Goal: Task Accomplishment & Management: Complete application form

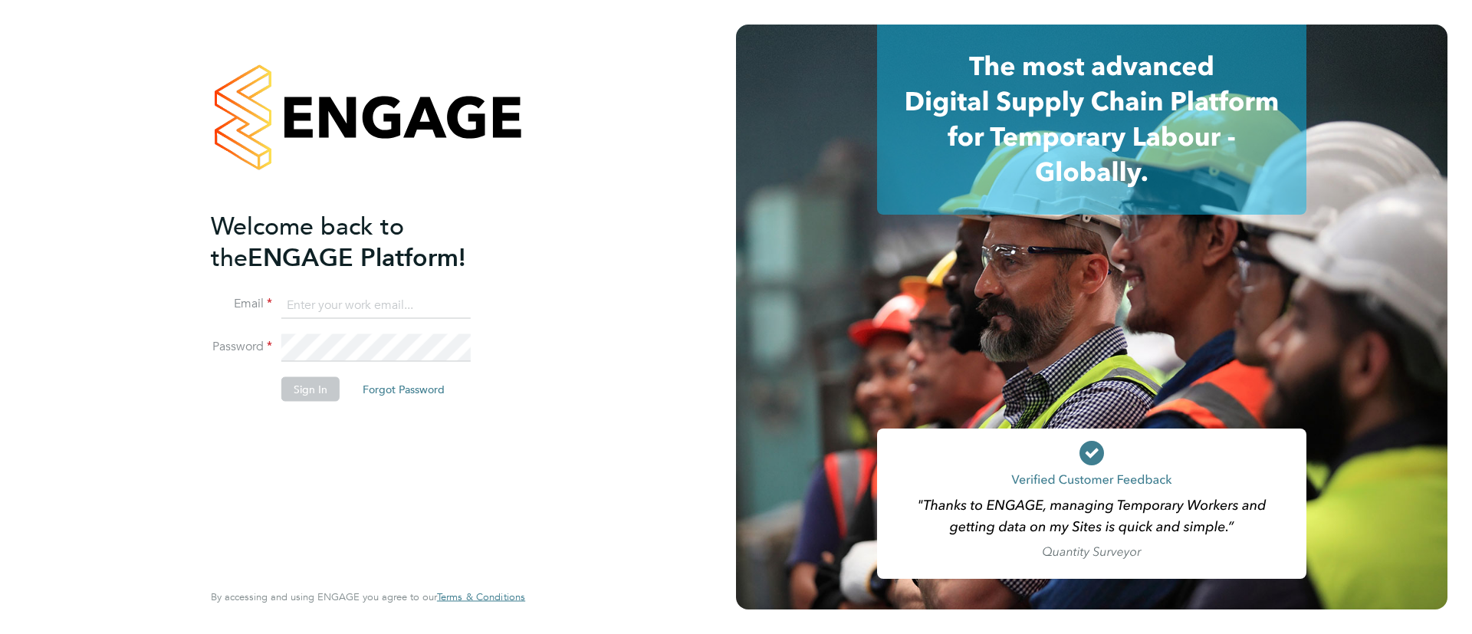
type input "[EMAIL_ADDRESS][DOMAIN_NAME]"
click at [304, 395] on button "Sign In" at bounding box center [310, 388] width 58 height 25
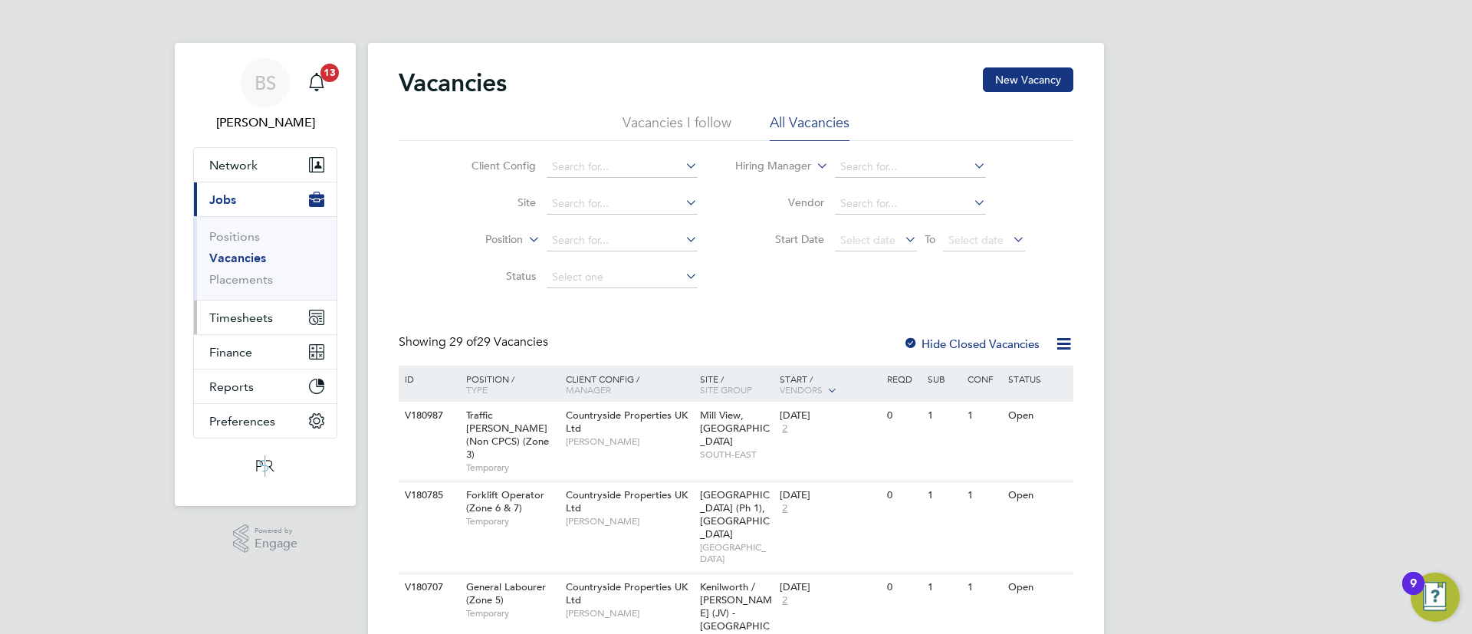
click at [271, 320] on span "Timesheets" at bounding box center [241, 317] width 64 height 15
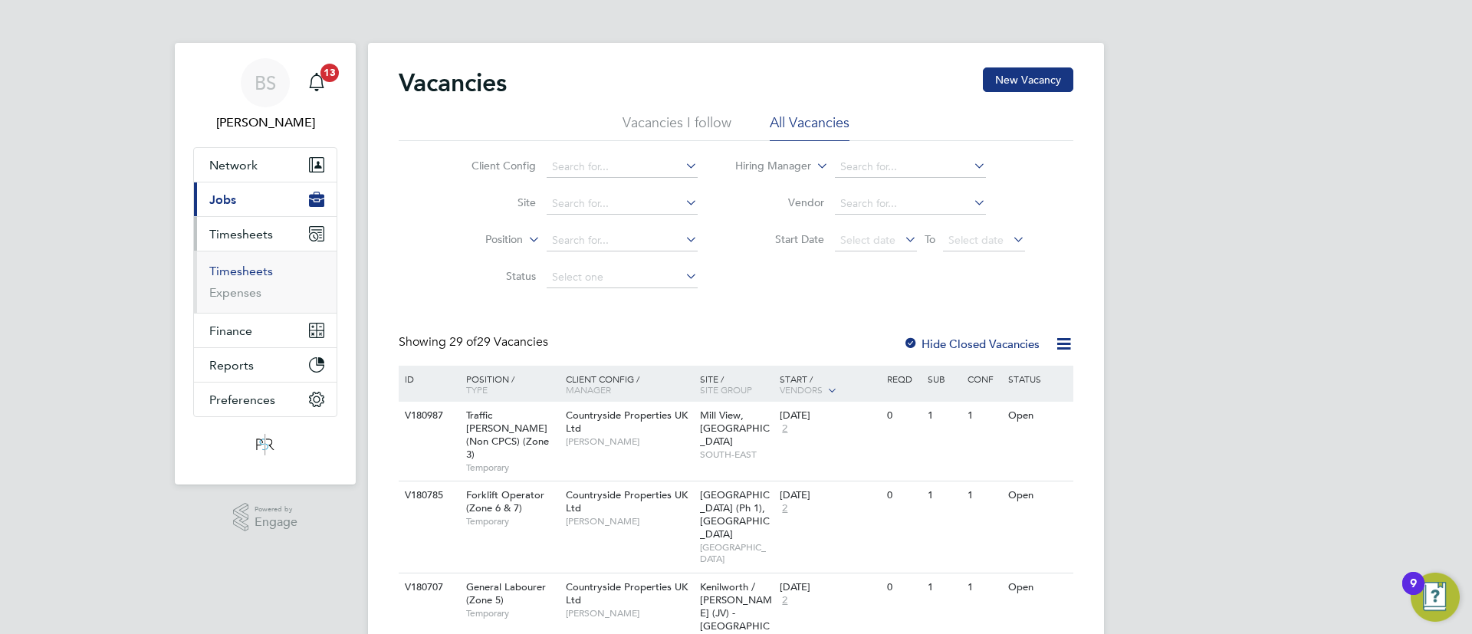
click at [255, 273] on link "Timesheets" at bounding box center [241, 271] width 64 height 15
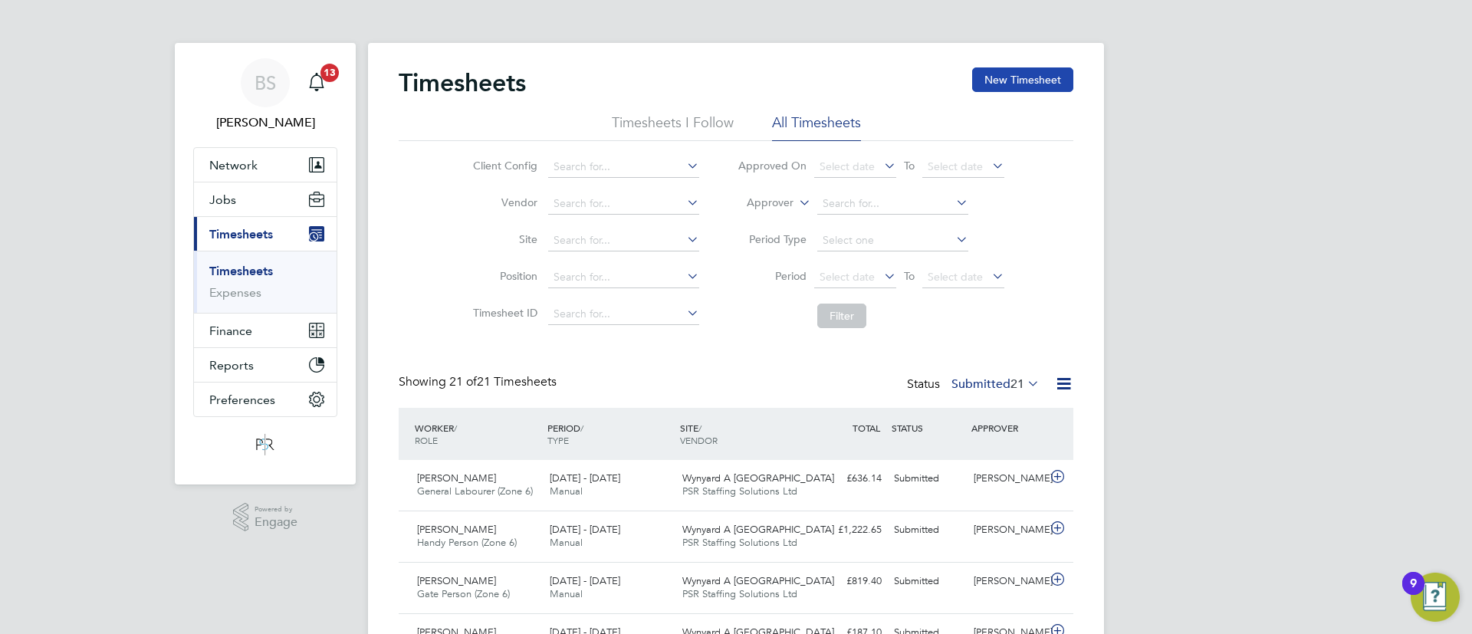
click at [992, 87] on button "New Timesheet" at bounding box center [1022, 79] width 101 height 25
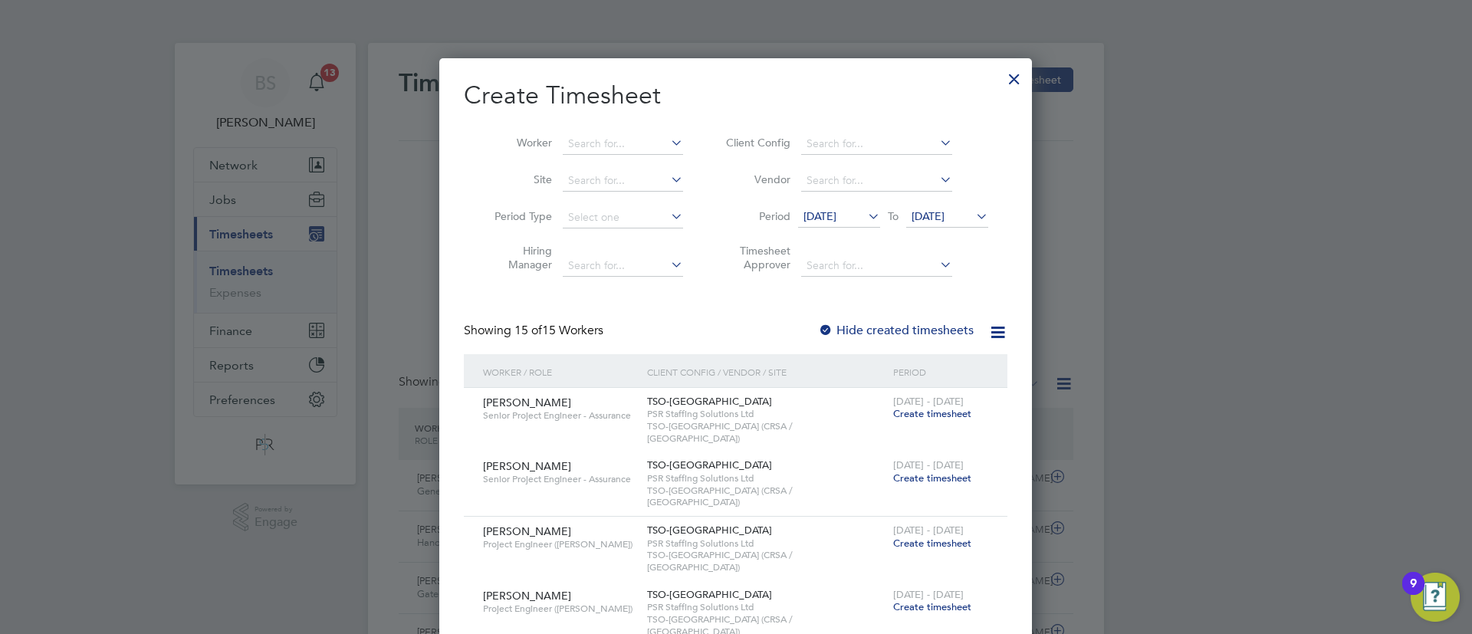
click at [595, 133] on input at bounding box center [623, 143] width 120 height 21
click at [615, 152] on input "[PERSON_NAME]" at bounding box center [623, 143] width 120 height 21
click at [622, 159] on li "[PERSON_NAME]" at bounding box center [656, 164] width 189 height 21
type input "[PERSON_NAME]"
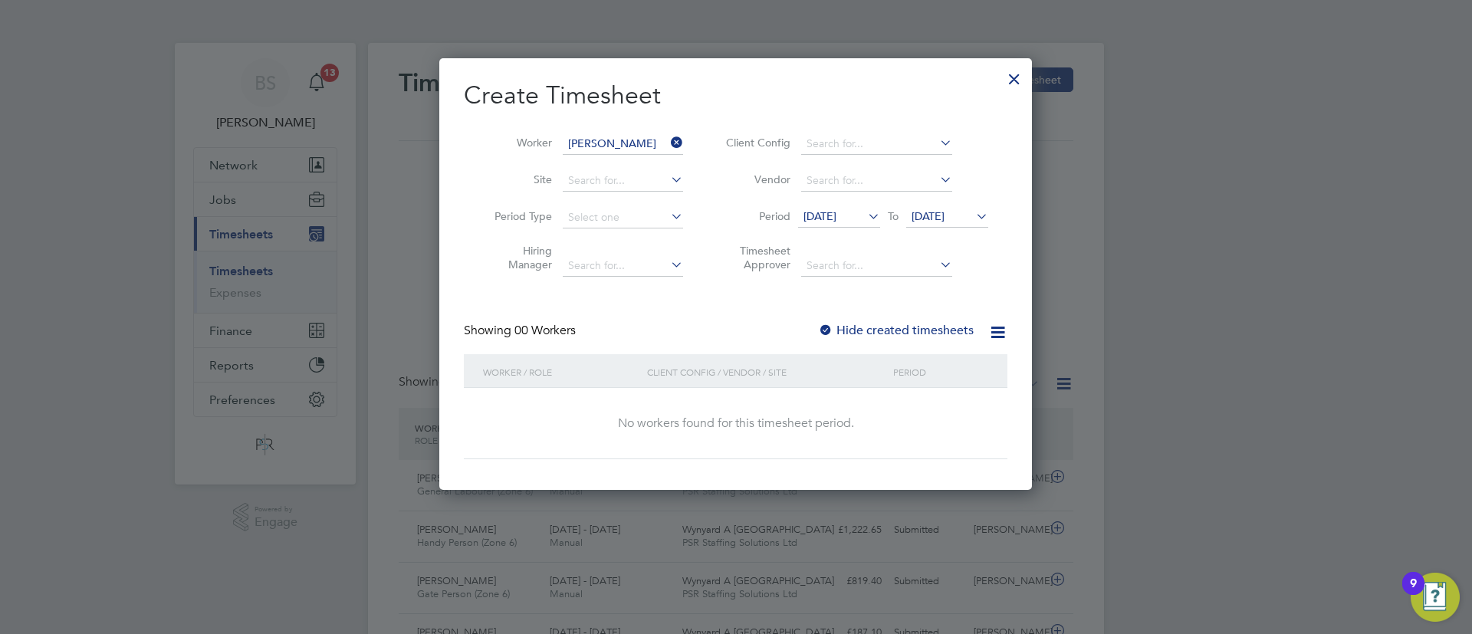
click at [826, 324] on div at bounding box center [825, 331] width 15 height 15
click at [944, 216] on span "[DATE]" at bounding box center [927, 216] width 33 height 14
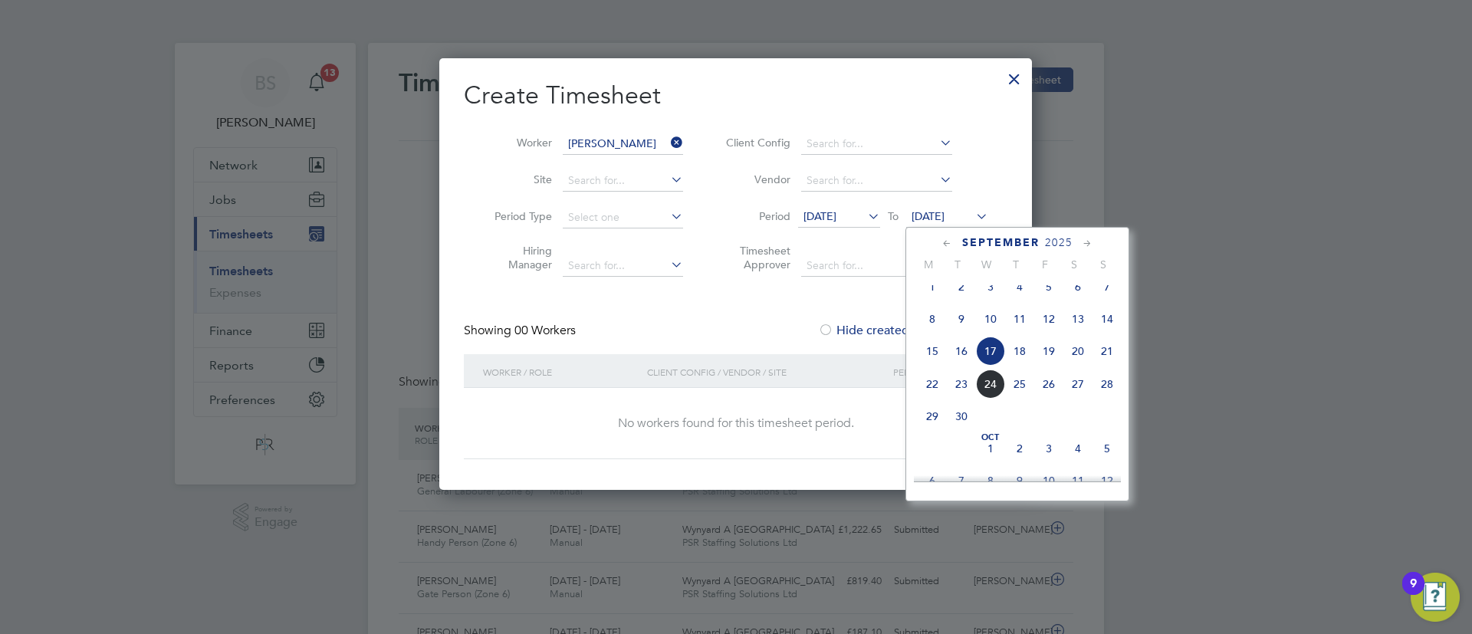
click at [936, 363] on span "15" at bounding box center [932, 351] width 29 height 29
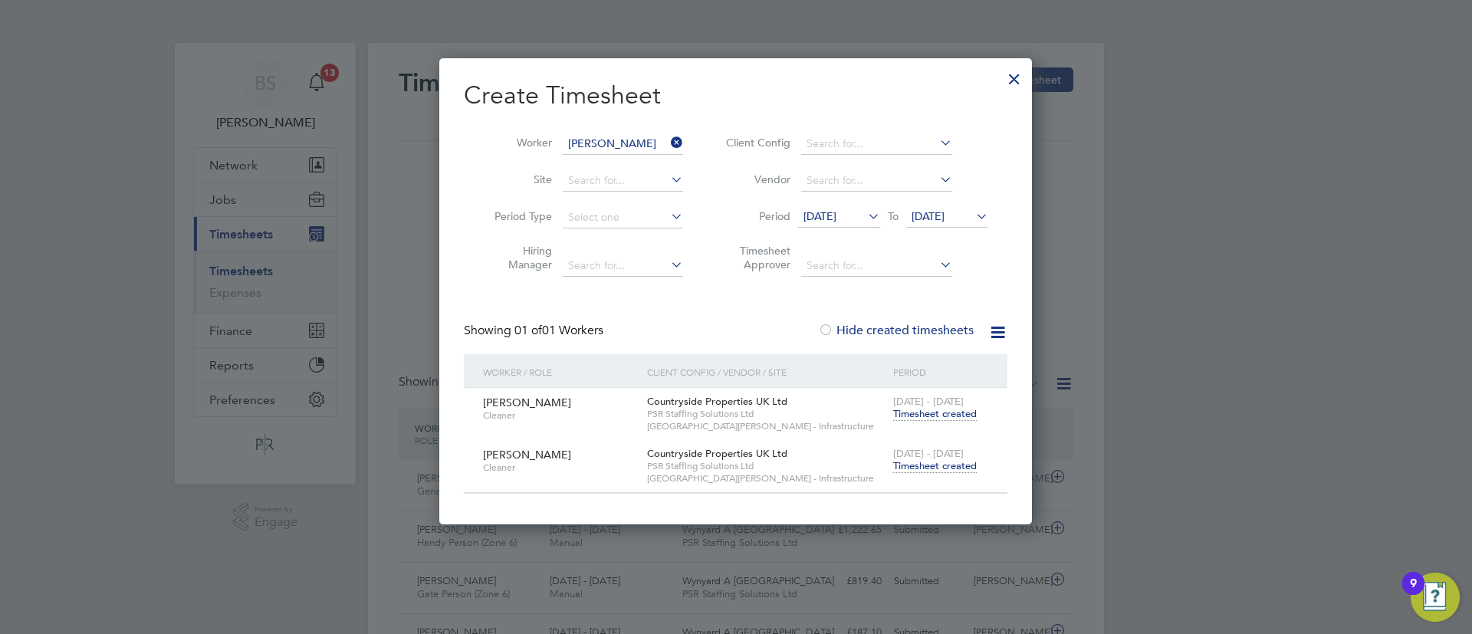
click at [934, 464] on span "Timesheet created" at bounding box center [935, 466] width 84 height 14
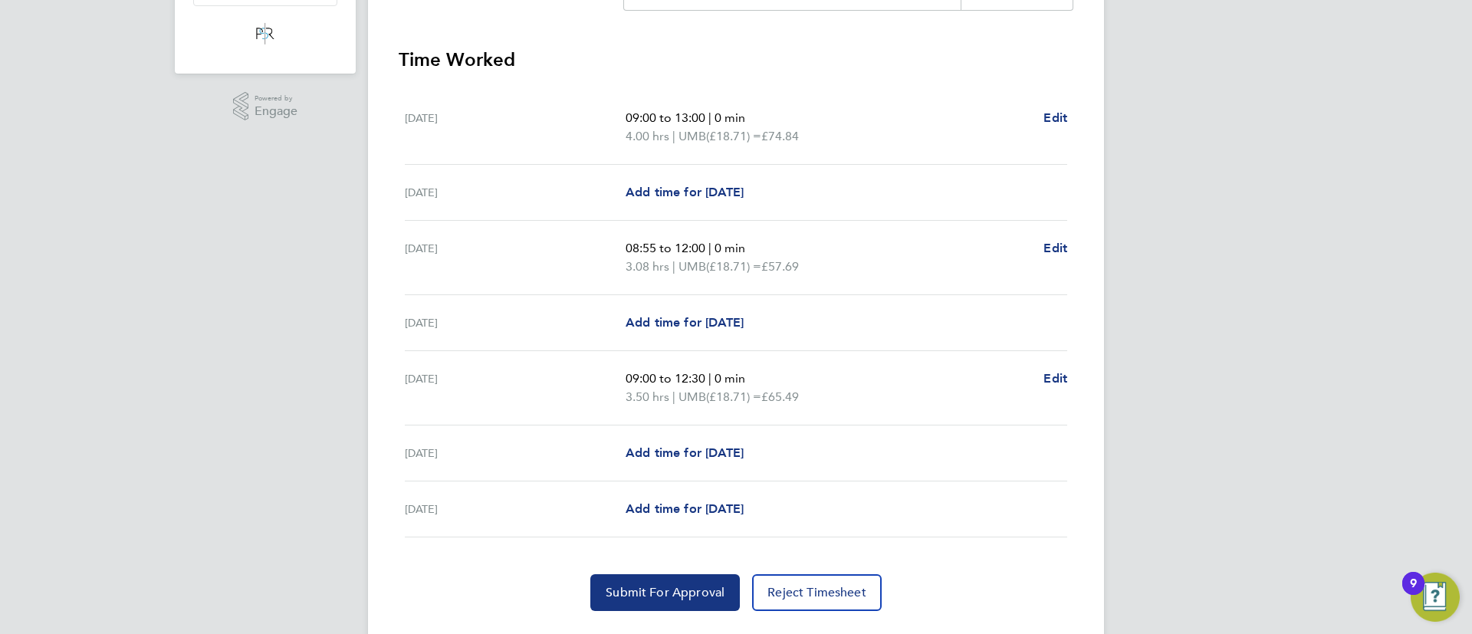
scroll to position [434, 0]
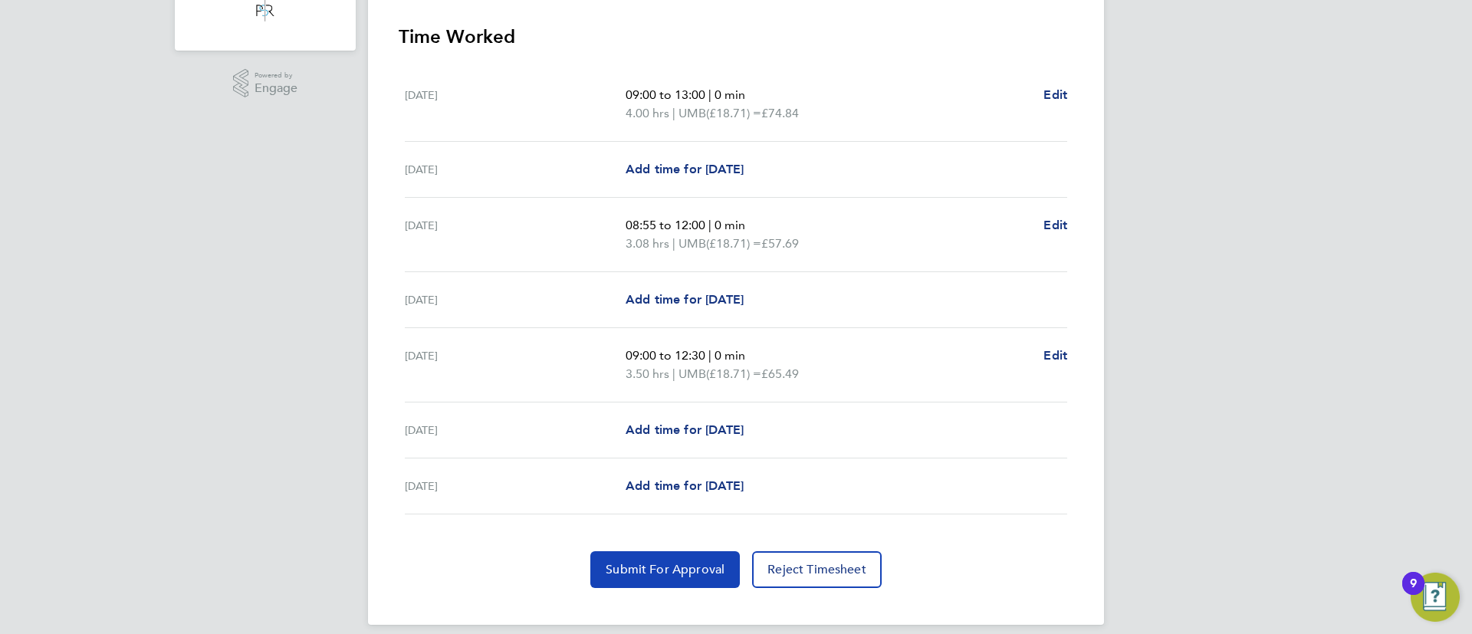
click at [693, 562] on span "Submit For Approval" at bounding box center [665, 569] width 119 height 15
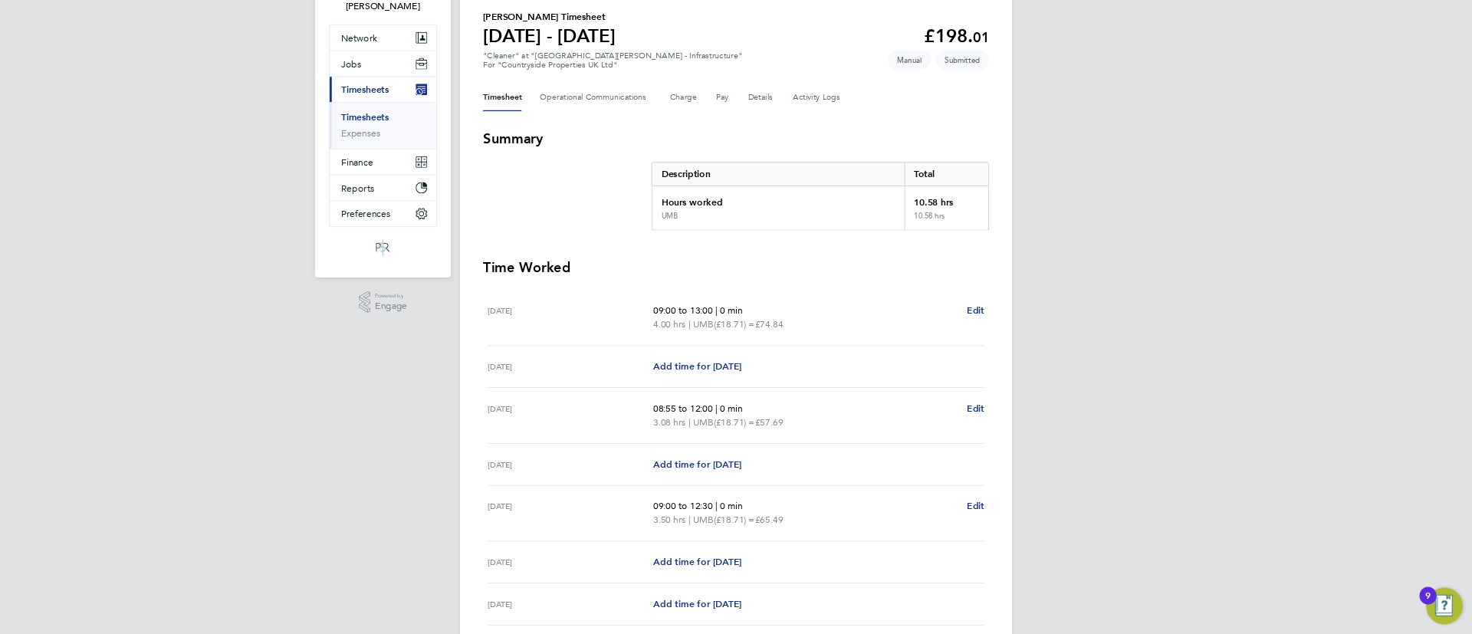
scroll to position [0, 0]
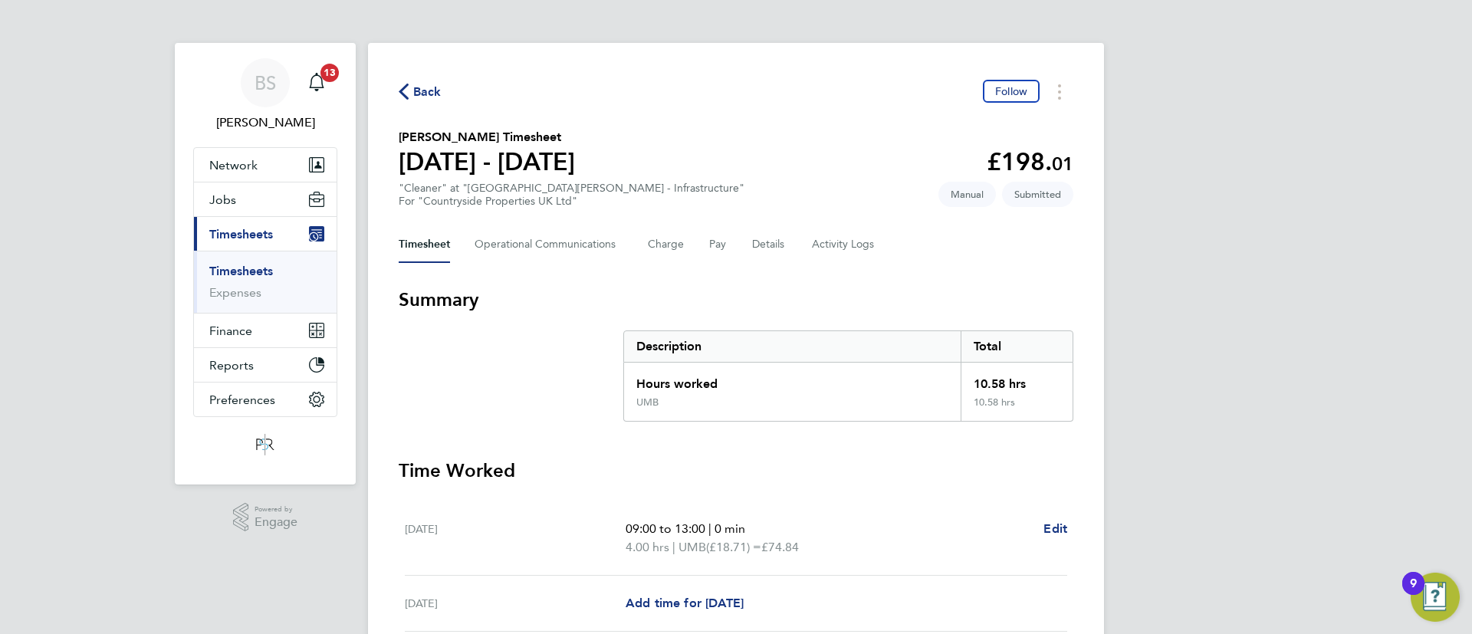
drag, startPoint x: 2810, startPoint y: 7, endPoint x: 822, endPoint y: 222, distance: 2000.2
click at [822, 222] on div "Back Follow [PERSON_NAME] Timesheet [DATE] - [DATE] £198. 01 "Cleaner" at "[GEO…" at bounding box center [736, 551] width 736 height 1016
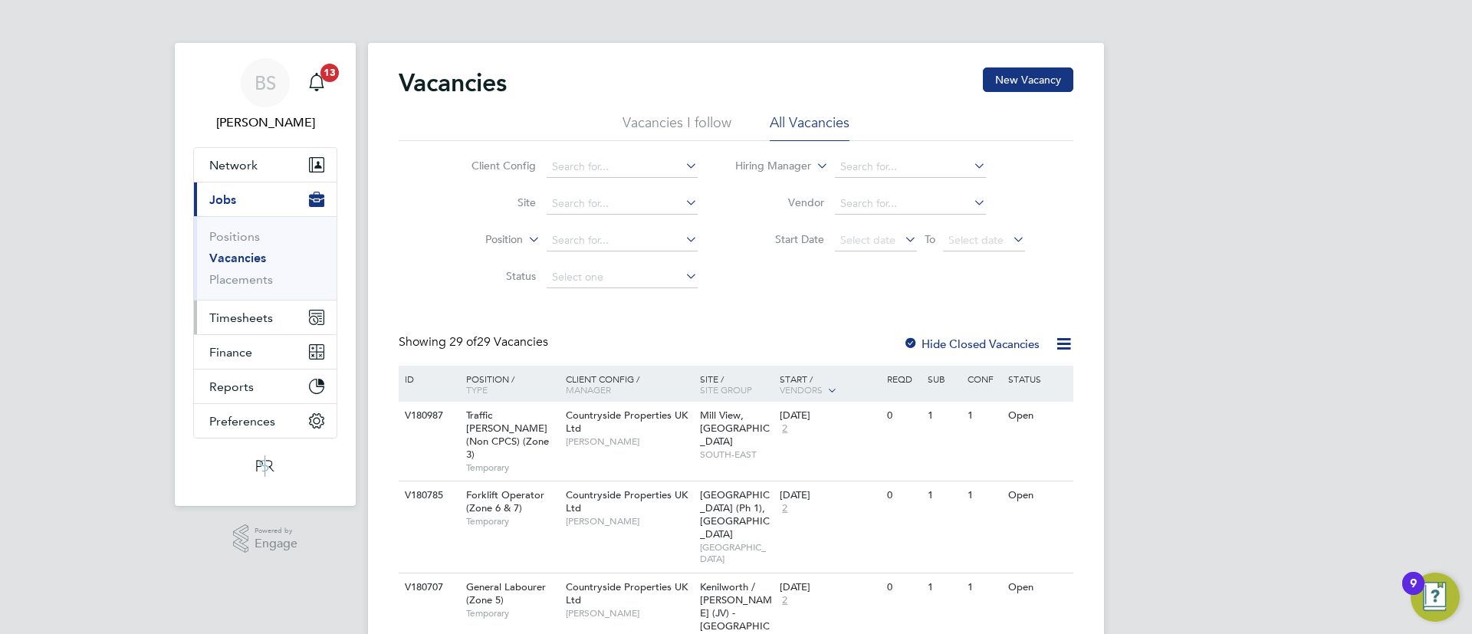
click at [241, 317] on span "Timesheets" at bounding box center [241, 317] width 64 height 15
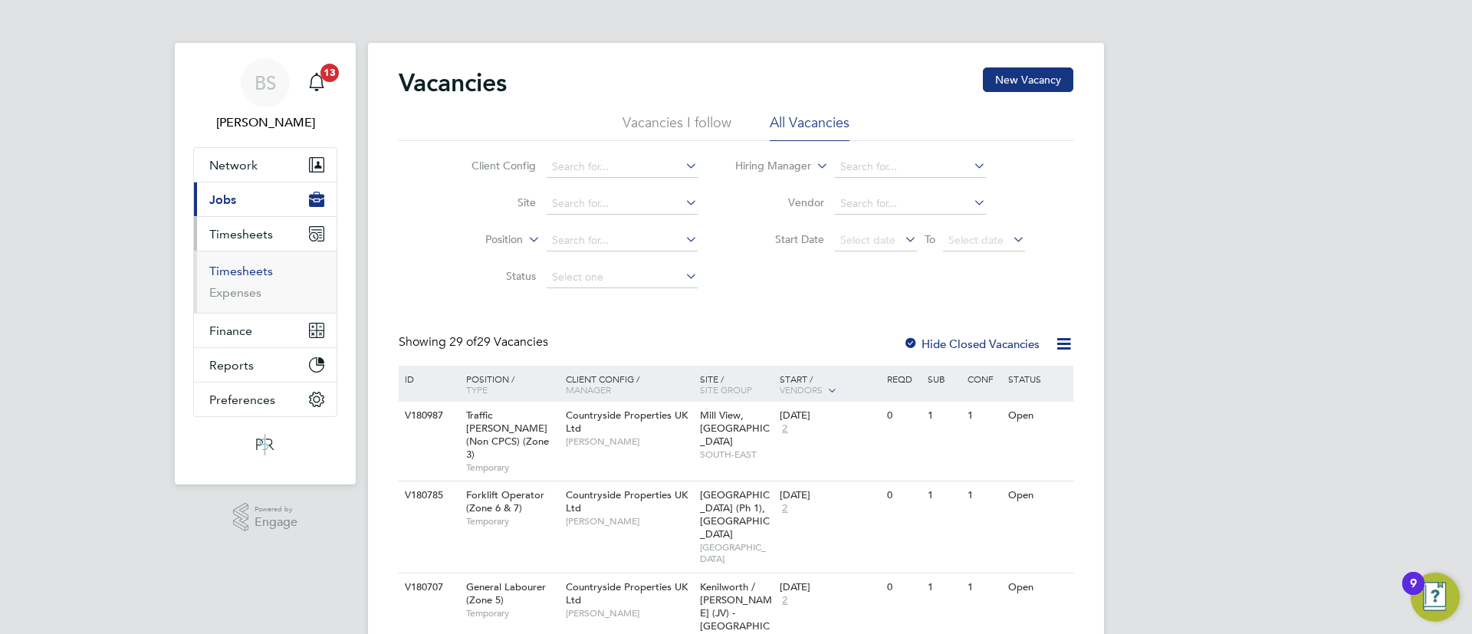
click at [239, 277] on link "Timesheets" at bounding box center [241, 271] width 64 height 15
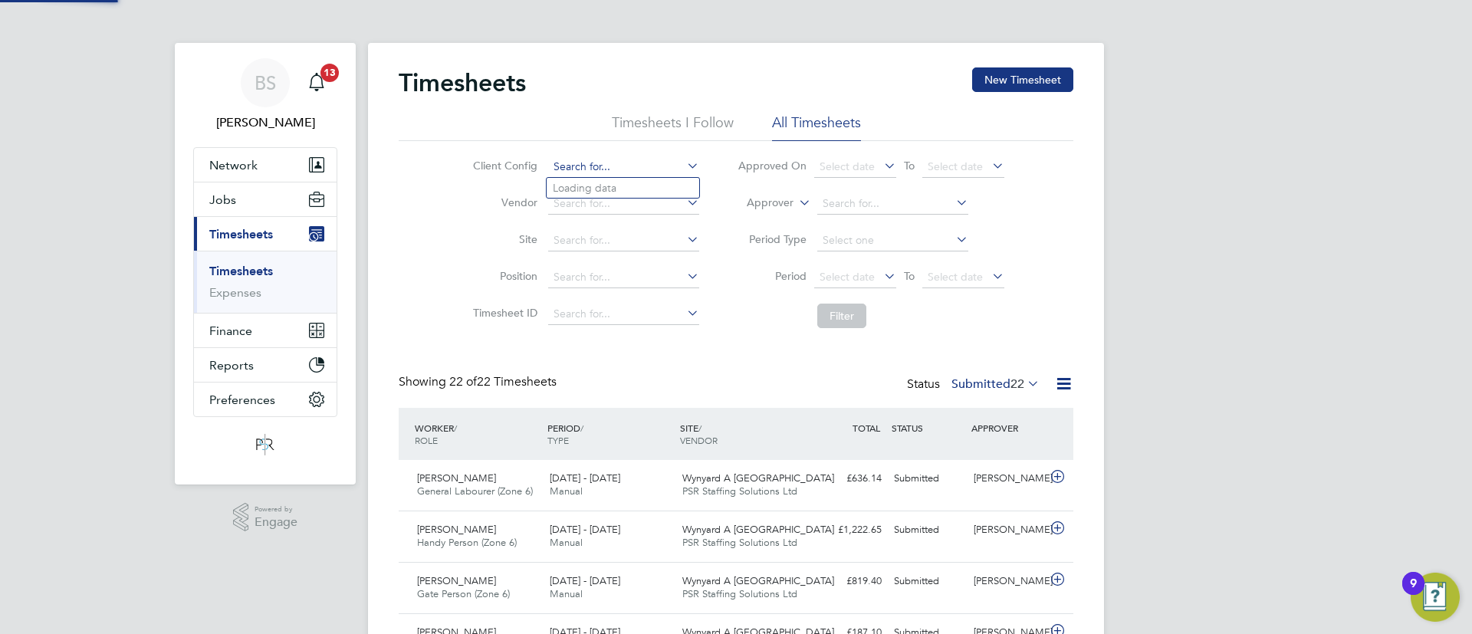
click at [600, 173] on input at bounding box center [623, 166] width 151 height 21
